Goal: Transaction & Acquisition: Book appointment/travel/reservation

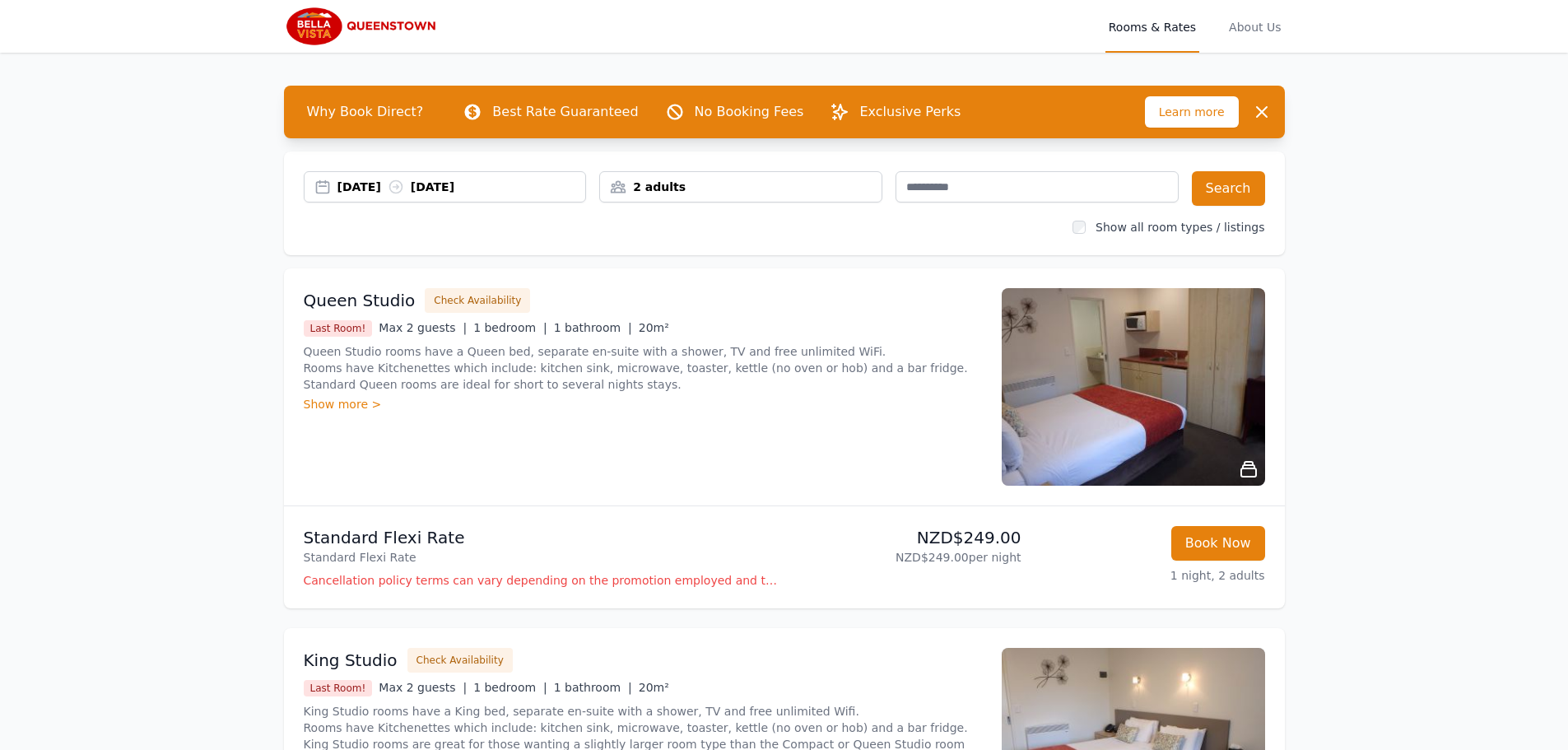
click at [371, 192] on div "[DATE] [DATE]" at bounding box center [462, 186] width 249 height 17
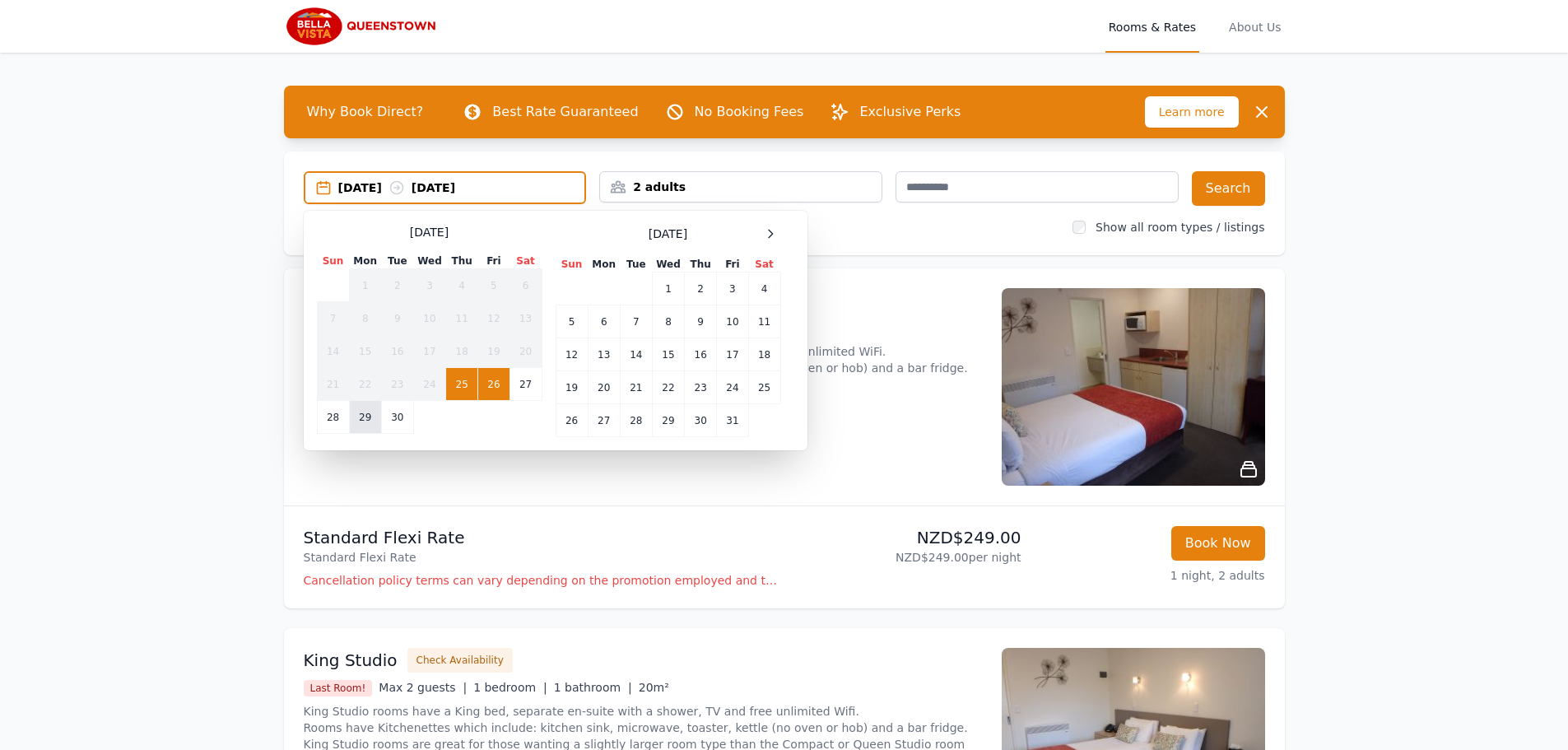
click at [366, 420] on td "29" at bounding box center [365, 417] width 32 height 33
click at [407, 415] on td "30" at bounding box center [397, 417] width 32 height 33
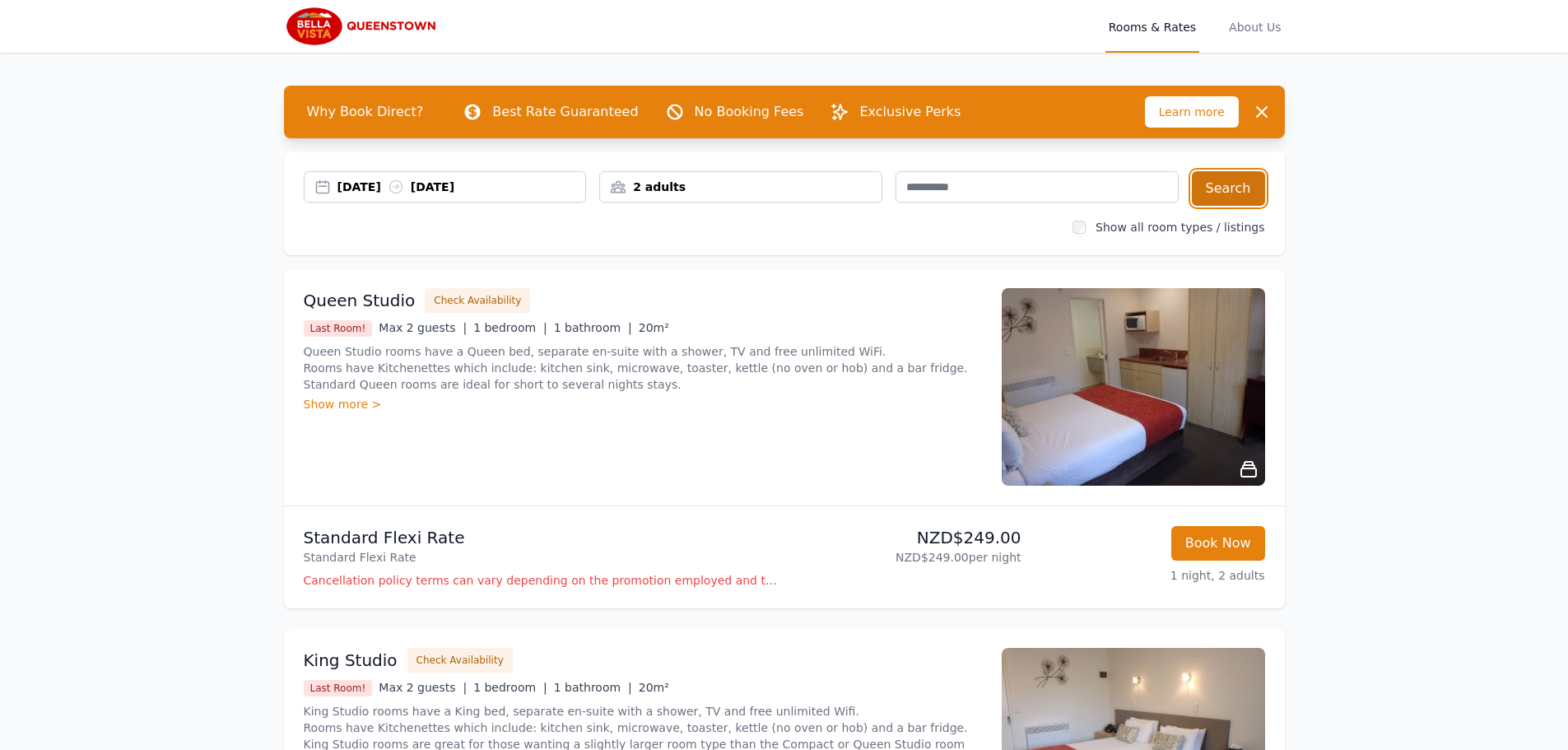
click at [1229, 183] on button "Search" at bounding box center [1228, 188] width 73 height 34
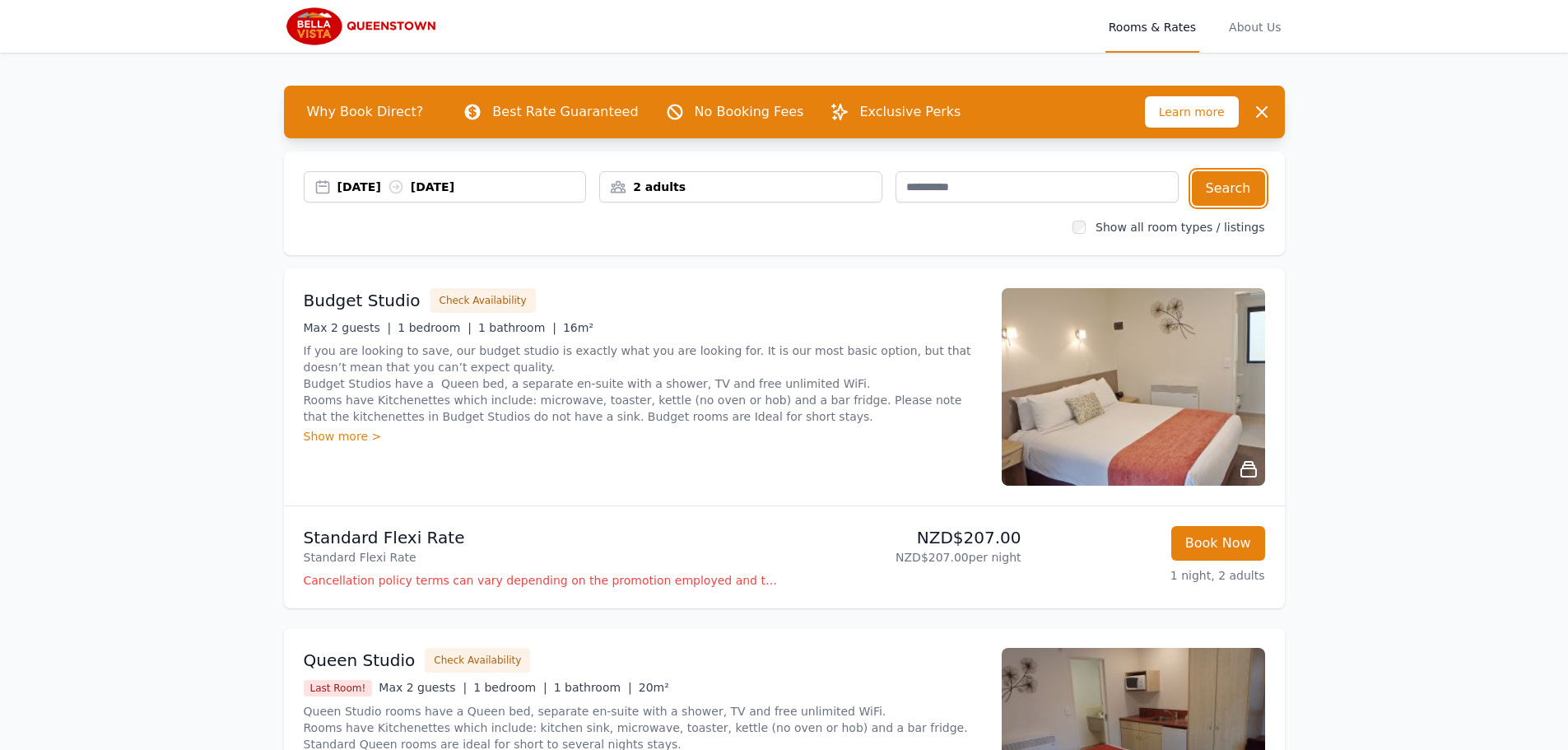
click at [382, 182] on div "[DATE] [DATE]" at bounding box center [462, 186] width 249 height 17
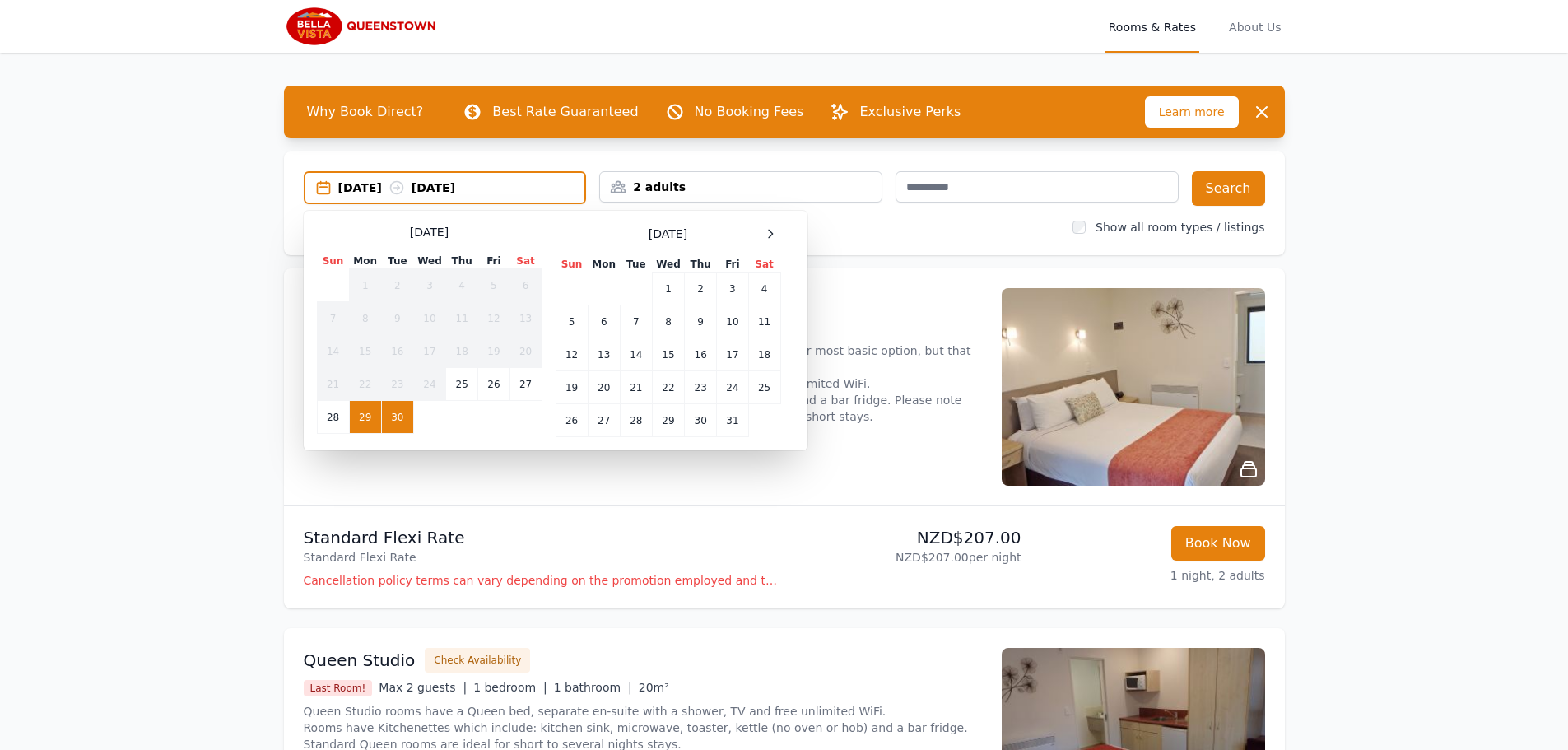
click at [370, 416] on td "29" at bounding box center [365, 417] width 32 height 33
click at [667, 287] on td "1" at bounding box center [667, 289] width 32 height 33
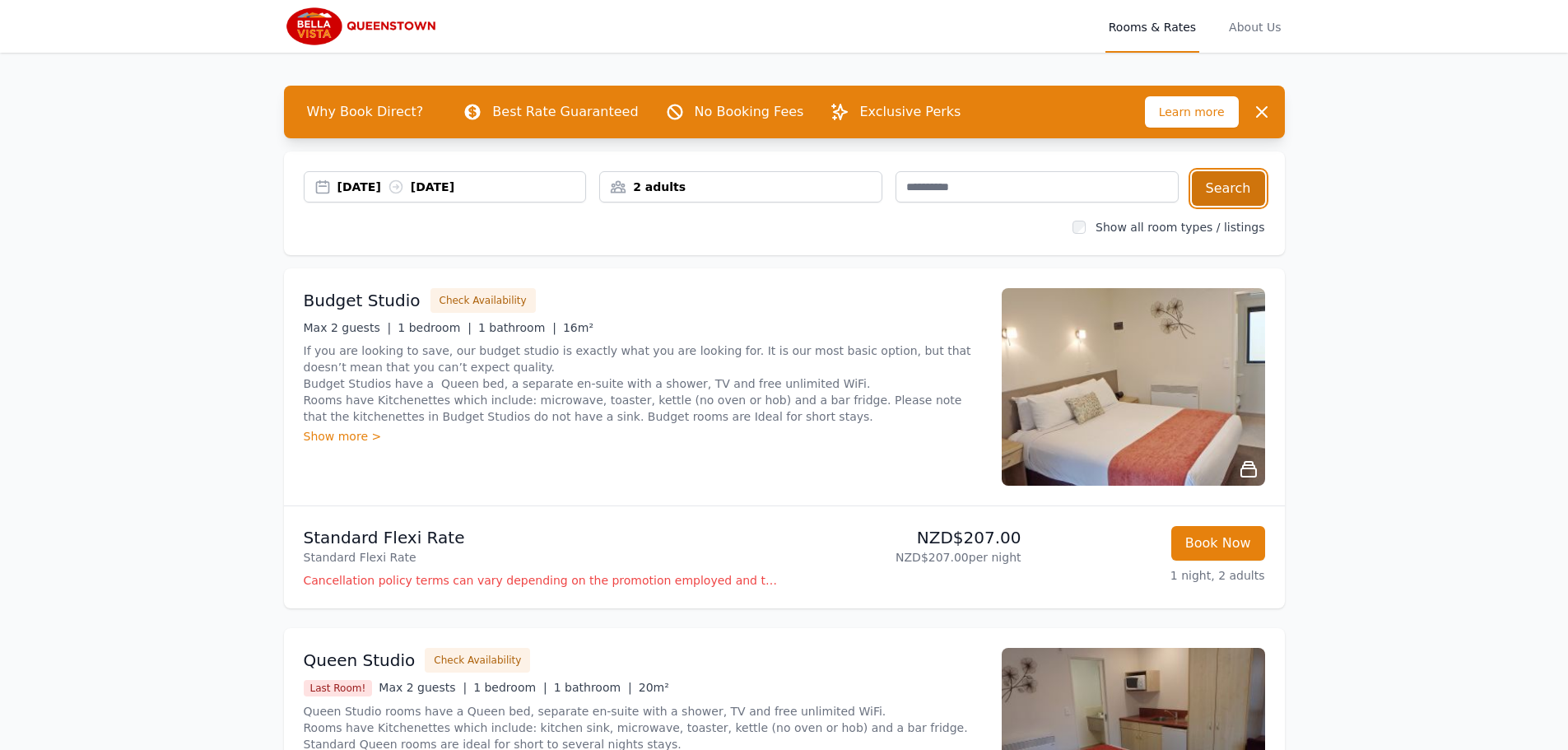
click at [1214, 187] on button "Search" at bounding box center [1228, 188] width 73 height 34
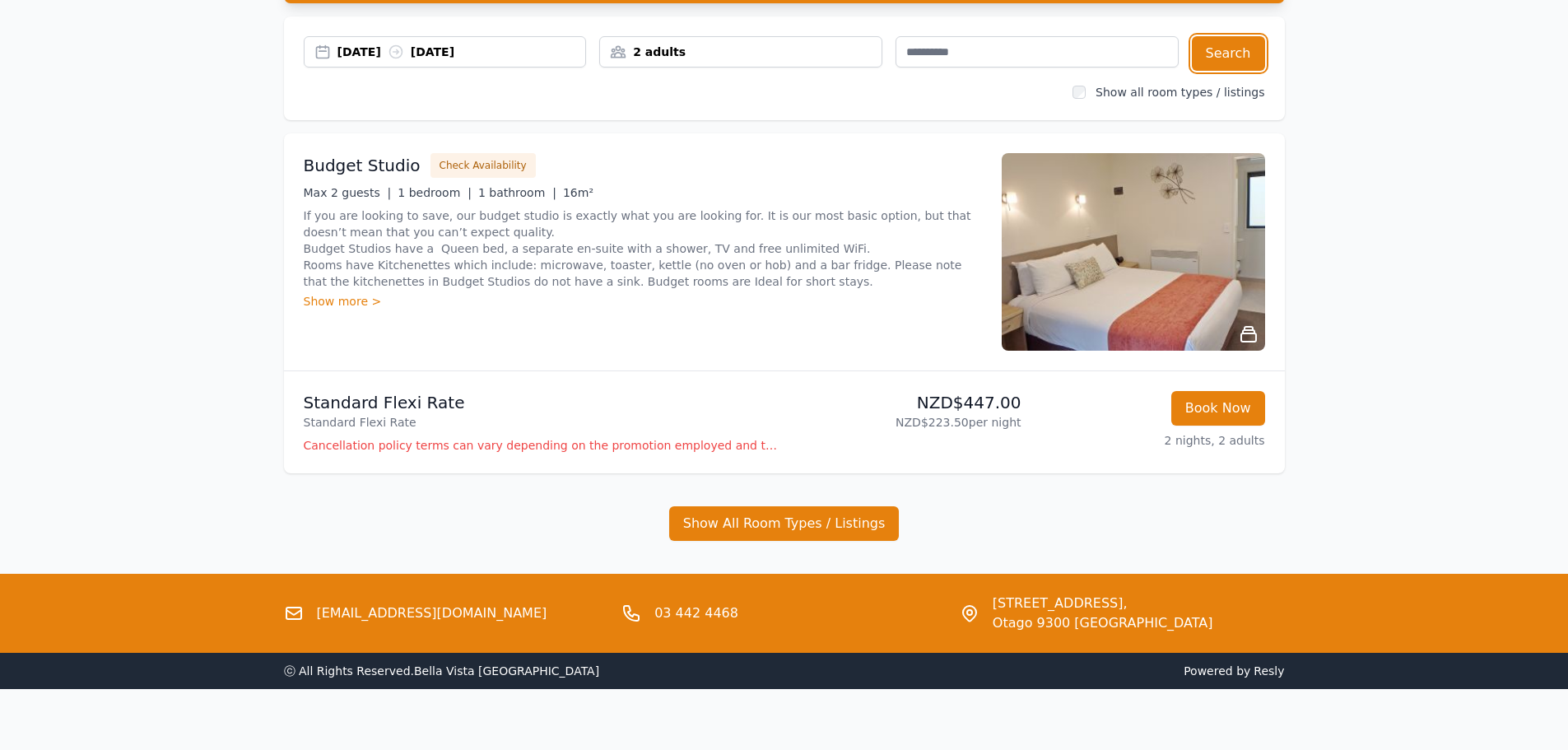
scroll to position [153, 0]
